Goal: Transaction & Acquisition: Purchase product/service

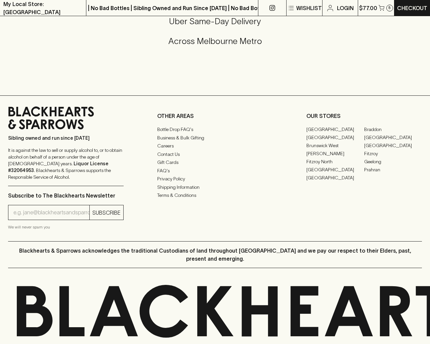
scroll to position [249, 0]
type input "[EMAIL_ADDRESS]"
type input "1"
type input "e"
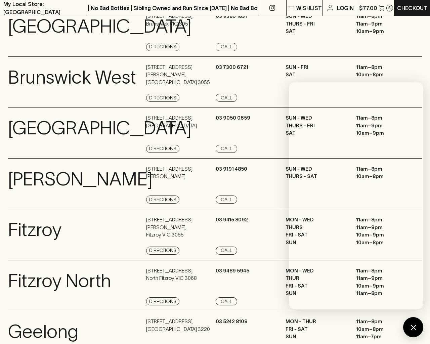
scroll to position [903, 0]
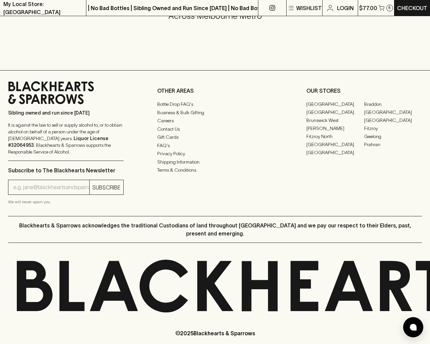
type input "1"
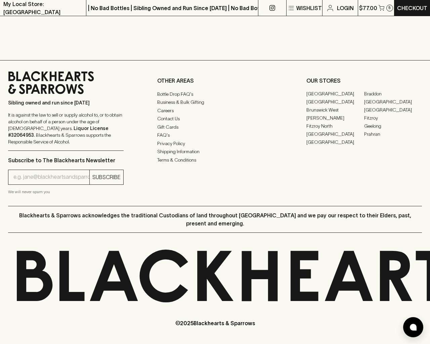
scroll to position [504, 0]
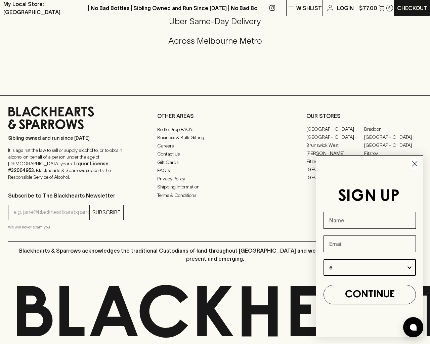
type input "Beer"
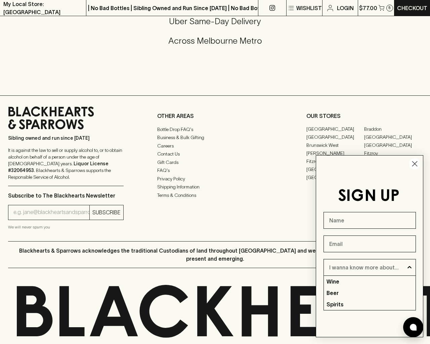
type input "e"
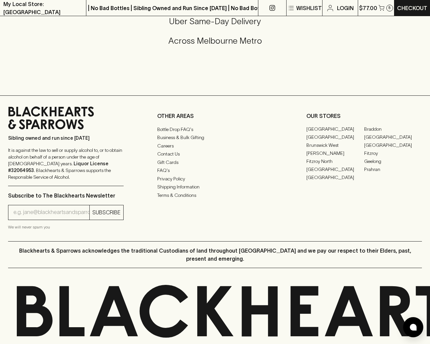
type textarea "20"
type input "xpkLoRel"
type input "[EMAIL_ADDRESS]"
type input "xpkLoRel"
type input "e"
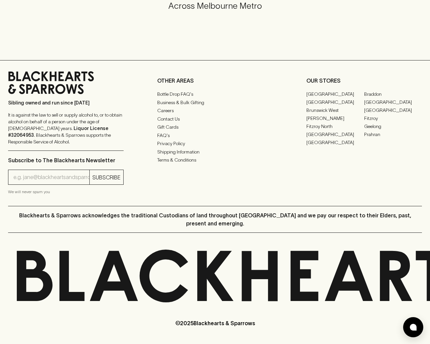
scroll to position [406, 0]
